Goal: Contribute content

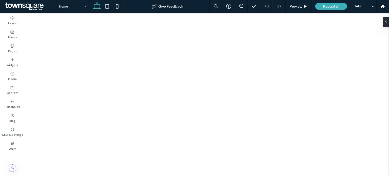
click at [10, 46] on icon at bounding box center [12, 46] width 4 height 4
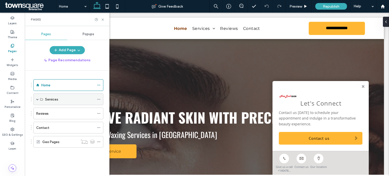
click at [34, 100] on div "Services" at bounding box center [68, 100] width 70 height 12
click at [37, 99] on span at bounding box center [37, 99] width 3 height 3
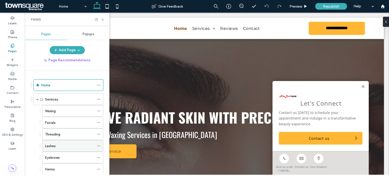
click at [52, 148] on label "Lashes" at bounding box center [50, 146] width 11 height 9
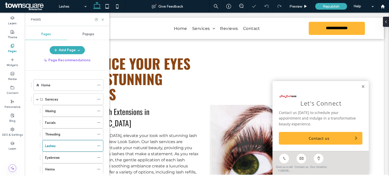
click at [362, 86] on div "Let's Connect Contact us today to schedule your appointment and indulge in a tr…" at bounding box center [321, 116] width 96 height 70
click at [362, 88] on link at bounding box center [364, 87] width 4 height 4
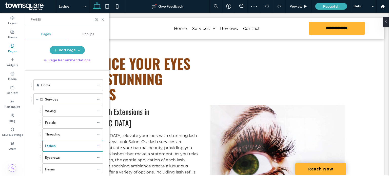
scroll to position [73, 0]
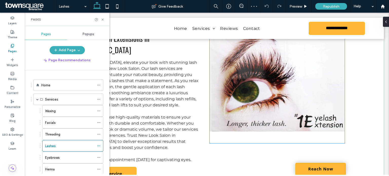
click at [259, 107] on img at bounding box center [277, 82] width 135 height 124
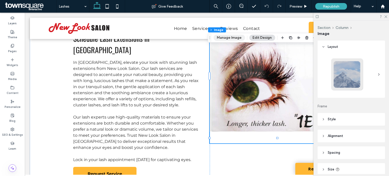
click at [231, 39] on button "Manage Image" at bounding box center [229, 38] width 31 height 6
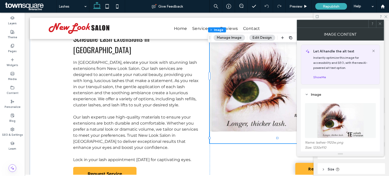
drag, startPoint x: 381, startPoint y: 101, endPoint x: 381, endPoint y: 110, distance: 9.1
click at [381, 110] on div "**********" at bounding box center [340, 96] width 87 height 111
click at [369, 119] on figure at bounding box center [340, 120] width 71 height 35
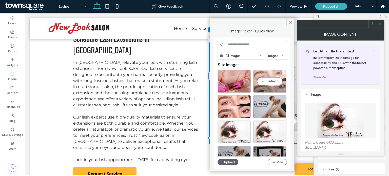
click at [268, 81] on div "Select" at bounding box center [270, 81] width 33 height 23
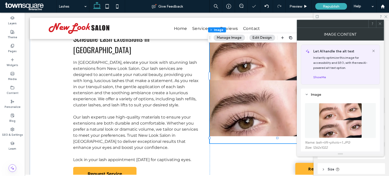
click at [382, 24] on icon at bounding box center [381, 24] width 4 height 4
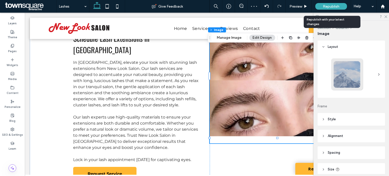
click at [331, 4] on span "Republish" at bounding box center [331, 6] width 16 height 4
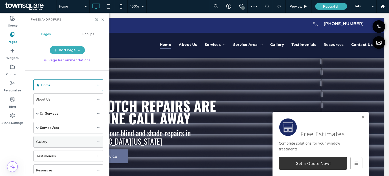
click at [62, 143] on div "Gallery" at bounding box center [65, 141] width 58 height 5
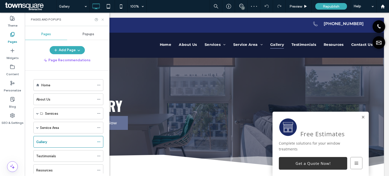
click at [103, 19] on use at bounding box center [103, 20] width 2 height 2
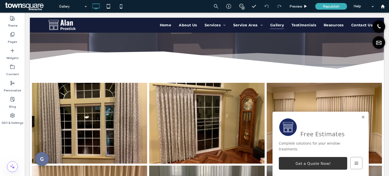
scroll to position [109, 0]
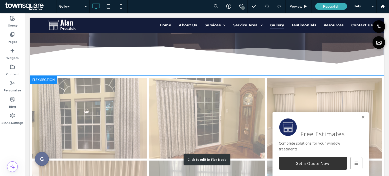
click at [85, 118] on div "Click to edit in Flex Mode" at bounding box center [207, 160] width 354 height 168
click at [85, 118] on link at bounding box center [89, 118] width 115 height 81
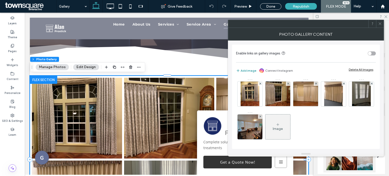
click at [243, 70] on button "Add image" at bounding box center [246, 71] width 20 height 6
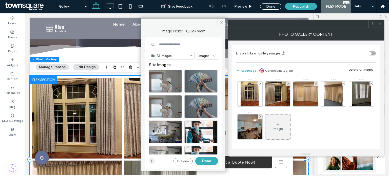
click at [153, 159] on icon "button" at bounding box center [152, 161] width 4 height 4
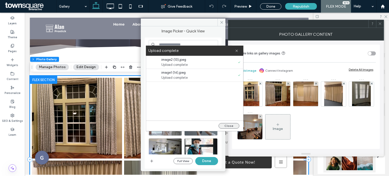
click at [229, 125] on button "Close" at bounding box center [229, 126] width 21 height 6
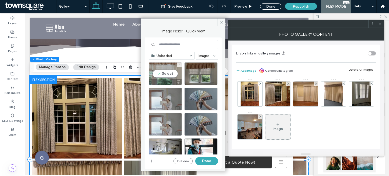
click at [162, 75] on div "Select" at bounding box center [165, 73] width 33 height 23
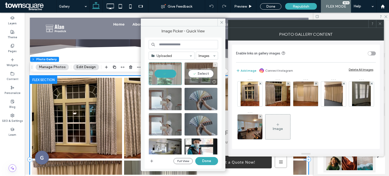
click at [192, 72] on div "Select" at bounding box center [201, 73] width 33 height 23
click at [208, 162] on button "Done" at bounding box center [206, 161] width 23 height 8
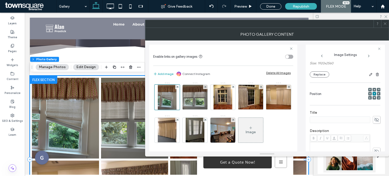
scroll to position [47, 0]
drag, startPoint x: 374, startPoint y: 120, endPoint x: 361, endPoint y: 119, distance: 12.7
click at [374, 120] on icon at bounding box center [376, 119] width 5 height 6
click at [347, 118] on input at bounding box center [340, 118] width 61 height 7
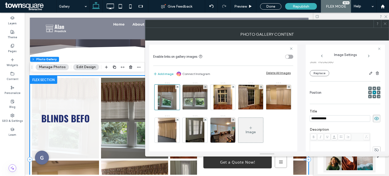
type input "**********"
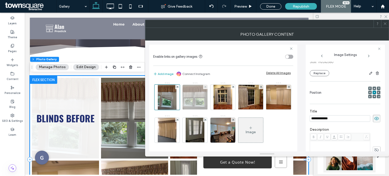
click at [189, 104] on img at bounding box center [195, 97] width 33 height 25
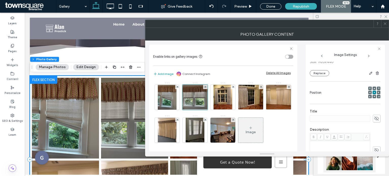
click at [375, 119] on icon at bounding box center [376, 119] width 5 height 6
click at [331, 116] on input at bounding box center [340, 118] width 61 height 7
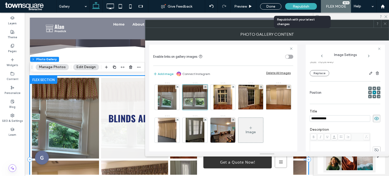
type input "**********"
click at [299, 10] on div "Republish" at bounding box center [301, 6] width 32 height 13
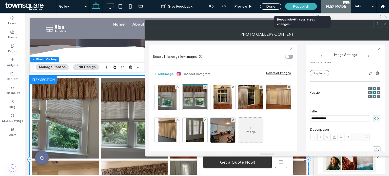
click at [295, 4] on span "Republish" at bounding box center [301, 6] width 16 height 4
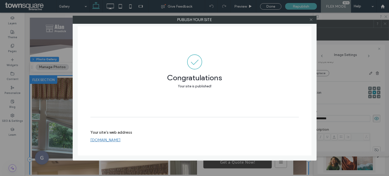
click at [313, 19] on icon at bounding box center [312, 20] width 4 height 4
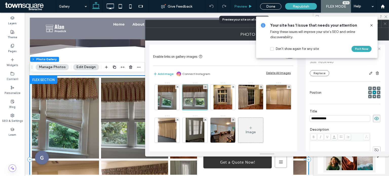
click at [245, 8] on div "Preview" at bounding box center [244, 6] width 26 height 13
click at [15, 52] on label "Pages" at bounding box center [12, 51] width 9 height 6
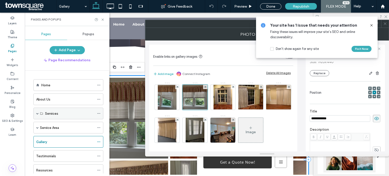
click at [37, 111] on span at bounding box center [37, 113] width 3 height 11
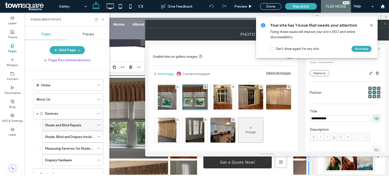
click at [63, 124] on label "Shade and Blind Repairs" at bounding box center [63, 125] width 36 height 9
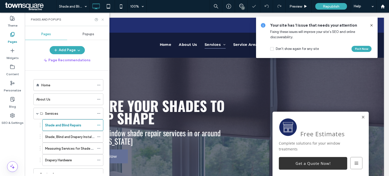
click at [103, 20] on use at bounding box center [103, 20] width 2 height 2
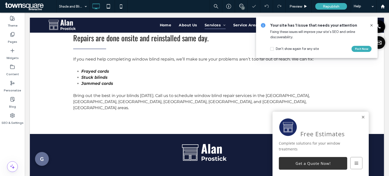
scroll to position [357, 0]
